Goal: Task Accomplishment & Management: Use online tool/utility

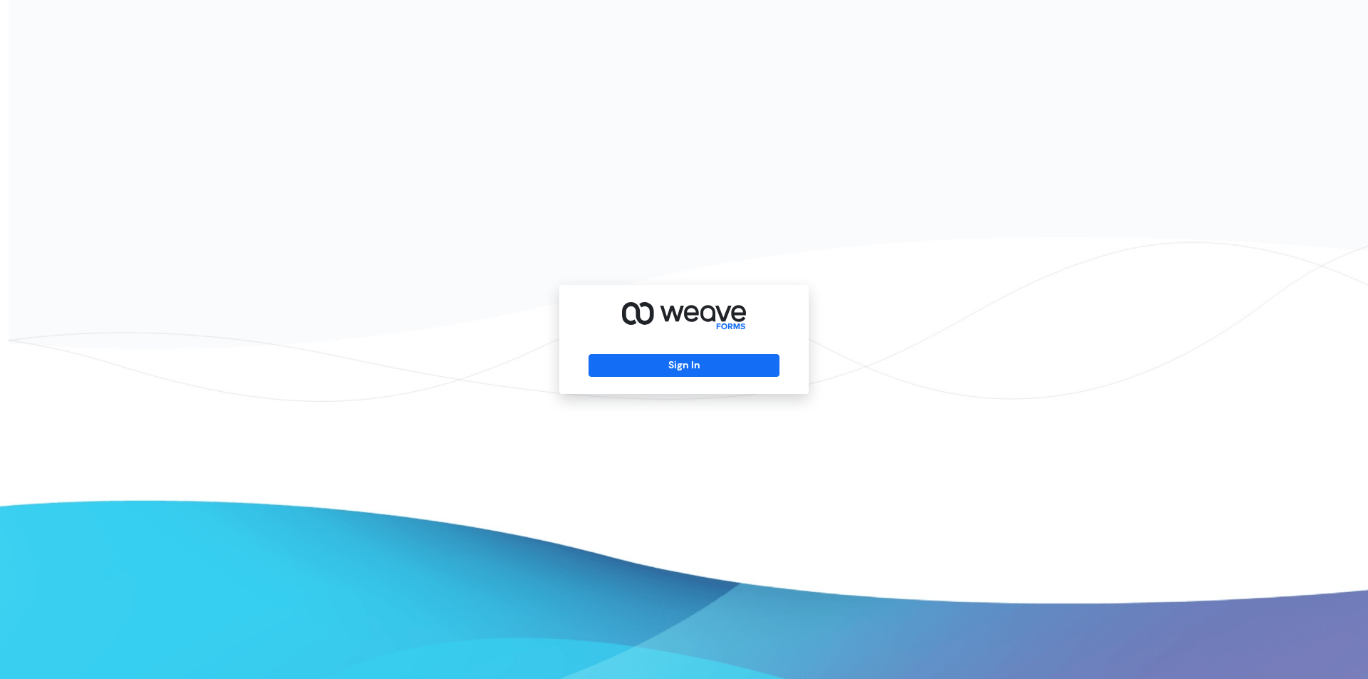
click at [711, 377] on div "Sign In" at bounding box center [683, 339] width 249 height 109
click at [713, 371] on button "Sign In" at bounding box center [684, 365] width 190 height 23
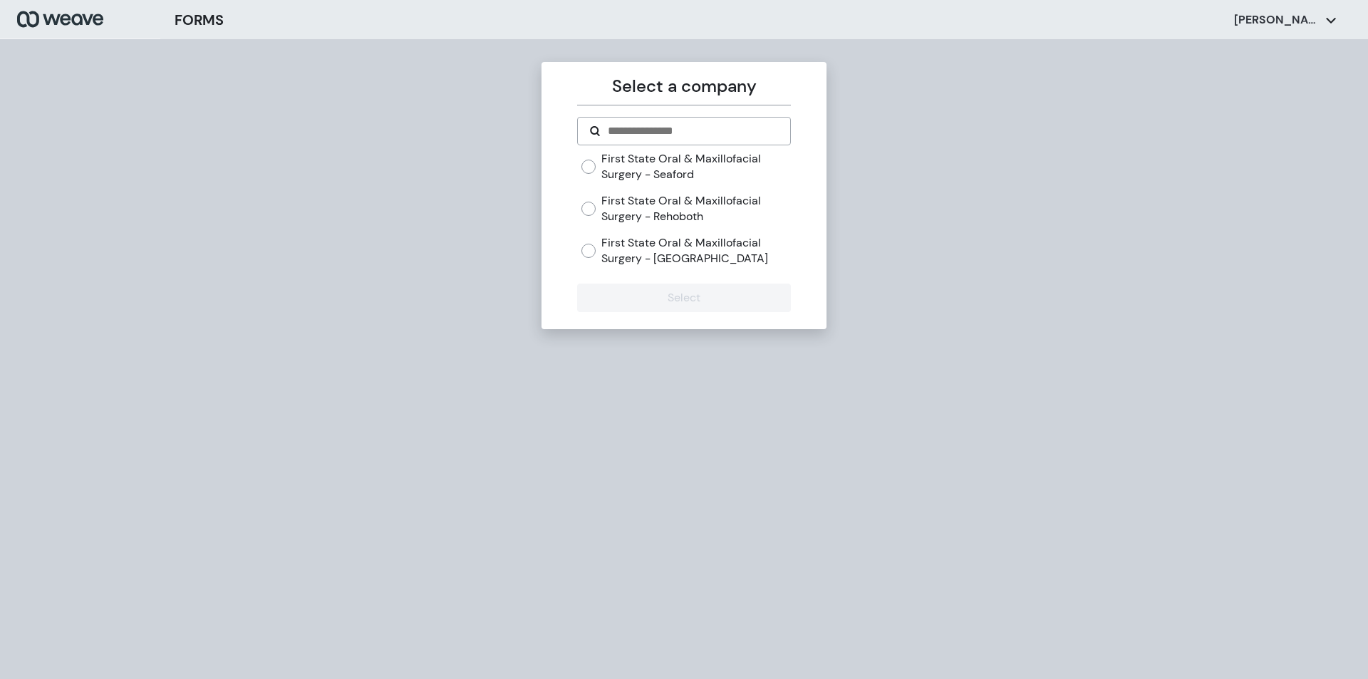
drag, startPoint x: 609, startPoint y: 247, endPoint x: 618, endPoint y: 300, distance: 54.1
click at [609, 250] on label "First State Oral & Maxillofacial Surgery - [GEOGRAPHIC_DATA]" at bounding box center [695, 250] width 189 height 31
click at [618, 301] on button "Select" at bounding box center [683, 298] width 213 height 29
